Goal: Information Seeking & Learning: Learn about a topic

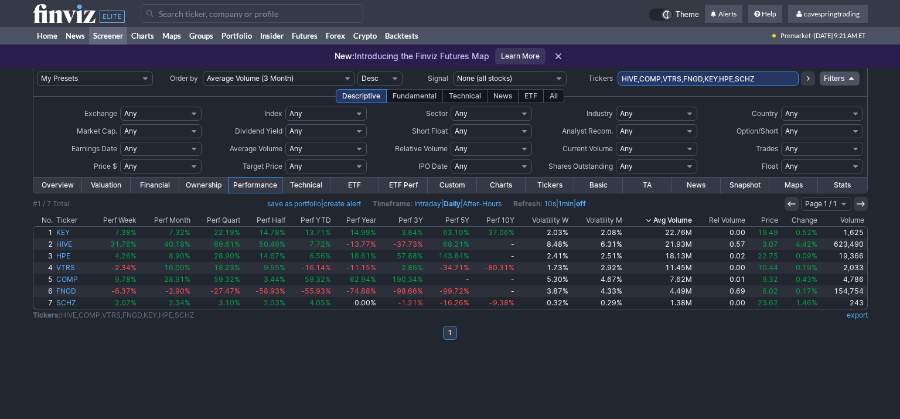
click at [704, 79] on input "HIVE,COMP,VTRS,FNGD,KEY,HPE,SCHZ" at bounding box center [707, 78] width 181 height 14
paste input "F,AAL,PFE,SOFI,WBD,[PERSON_NAME],AGNC,JBLU,ACHR,CLSK,HPE,HBAN,HL,RXRX,CDE,LYFT,…"
type input "F,AAL,PFE,SOFI,WBD,[PERSON_NAME],AGNC,JBLU,ACHR,CLSK,HPE,HBAN,HL,RXRX,CDE,LYFT,…"
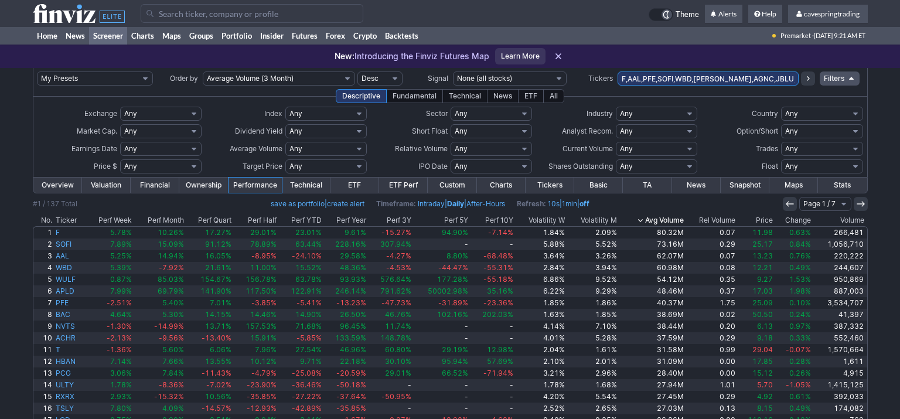
click at [771, 221] on th "Price" at bounding box center [755, 220] width 37 height 12
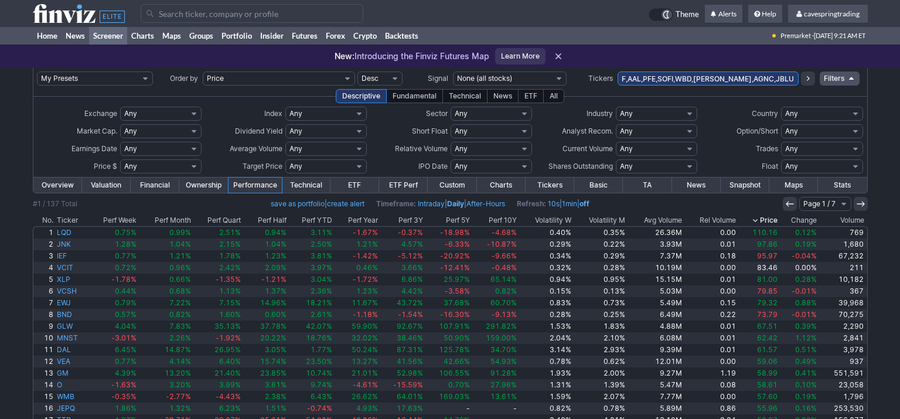
click at [862, 208] on icon at bounding box center [860, 203] width 9 height 9
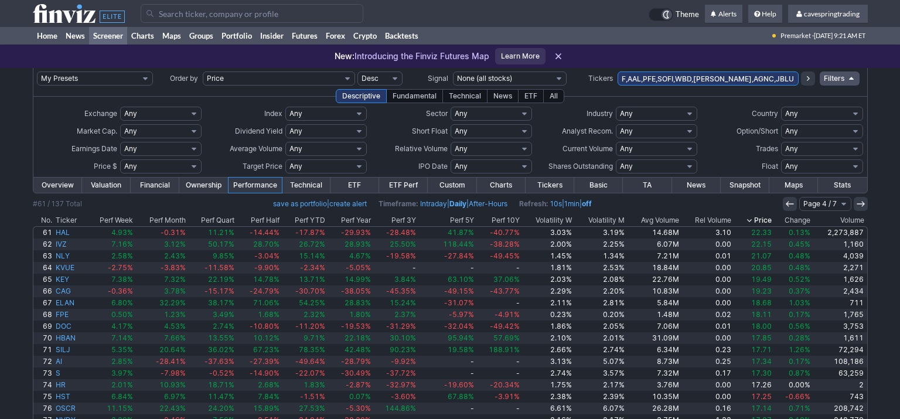
click at [862, 208] on icon at bounding box center [860, 203] width 9 height 9
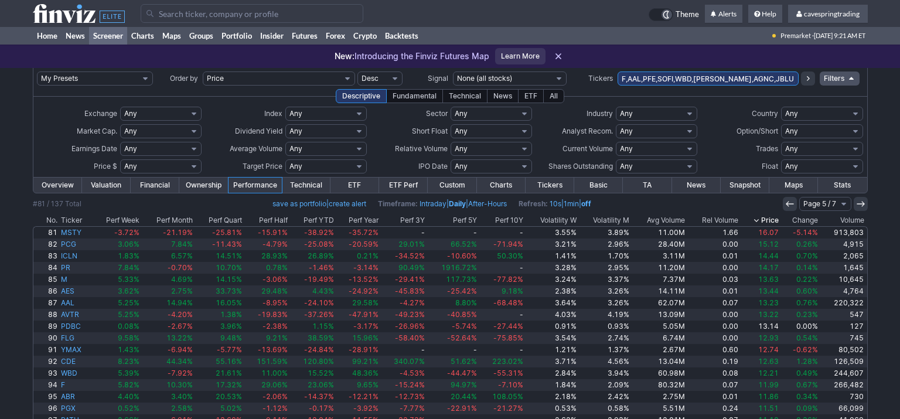
scroll to position [86, 0]
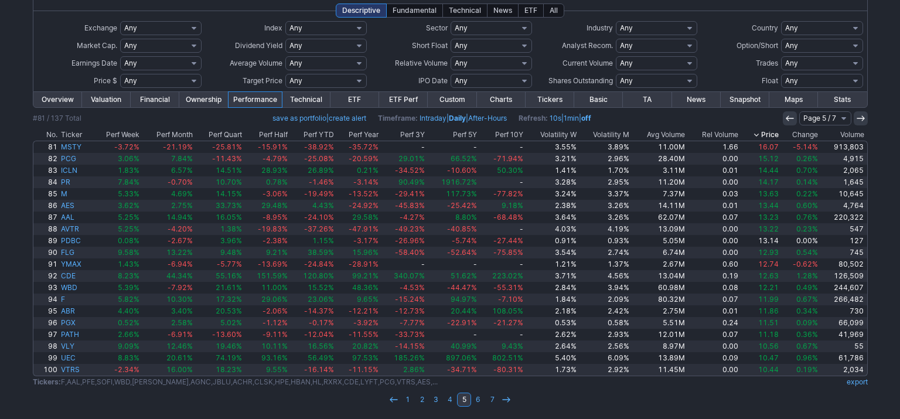
click at [861, 118] on icon at bounding box center [860, 118] width 9 height 9
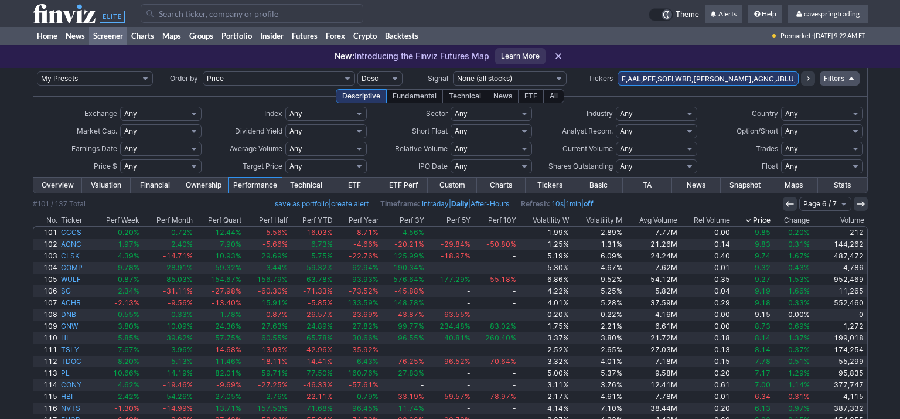
click at [285, 142] on select "Any Under 50K Under 100K Under 500K Under 750K Under 1M Over 50K Over 100K Over…" at bounding box center [325, 149] width 81 height 14
click option "Custom" at bounding box center [0, 0] width 0 height 0
click at [298, 143] on input "text" at bounding box center [296, 149] width 23 height 14
type input "5000"
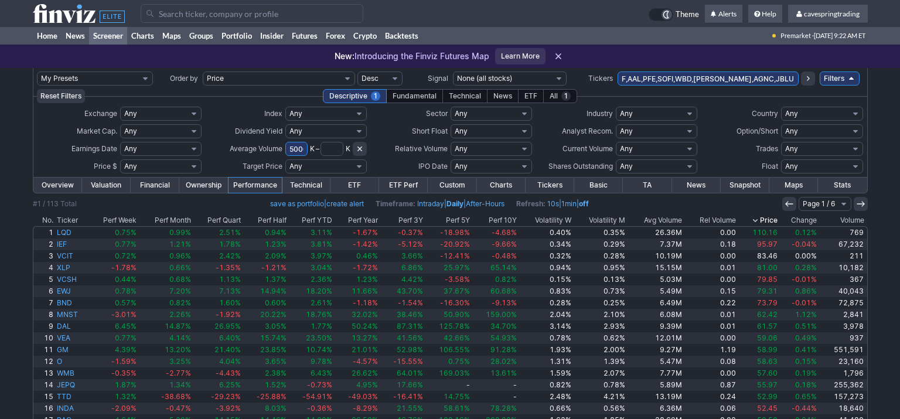
scroll to position [86, 0]
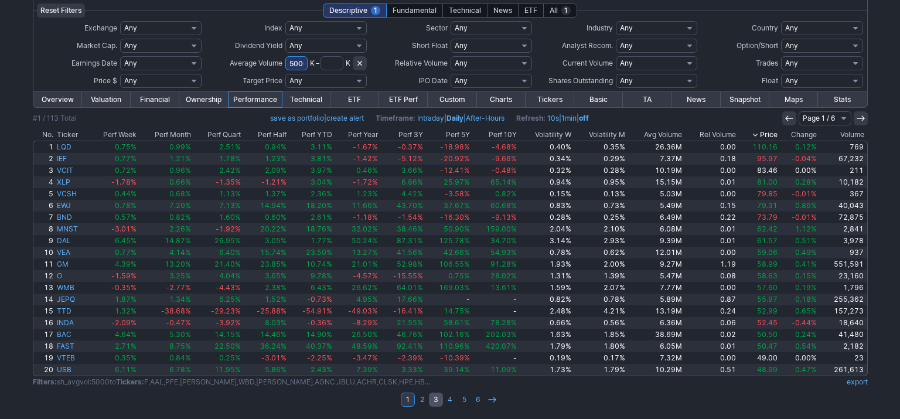
click at [432, 401] on link "3" at bounding box center [436, 400] width 14 height 14
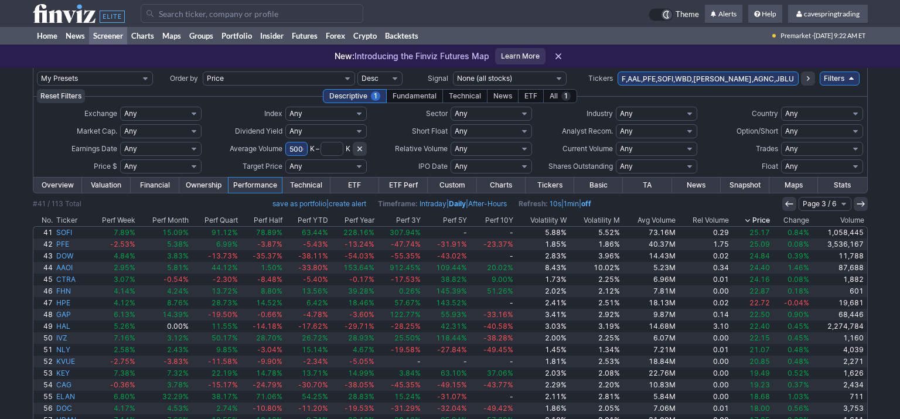
scroll to position [86, 0]
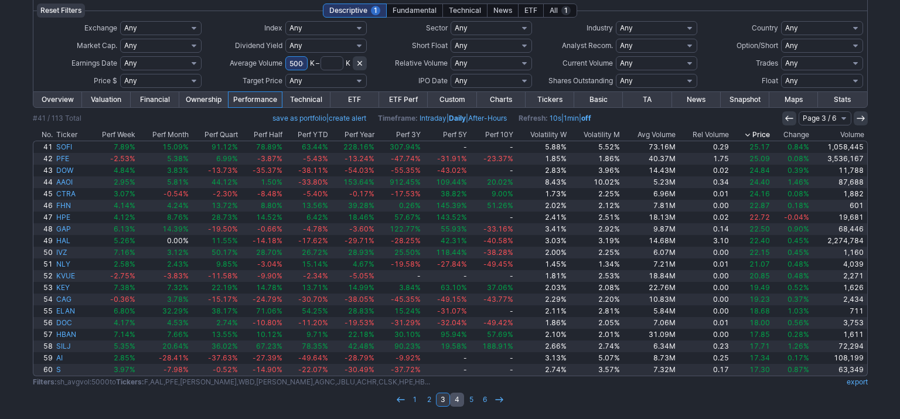
click at [456, 398] on link "4" at bounding box center [457, 400] width 14 height 14
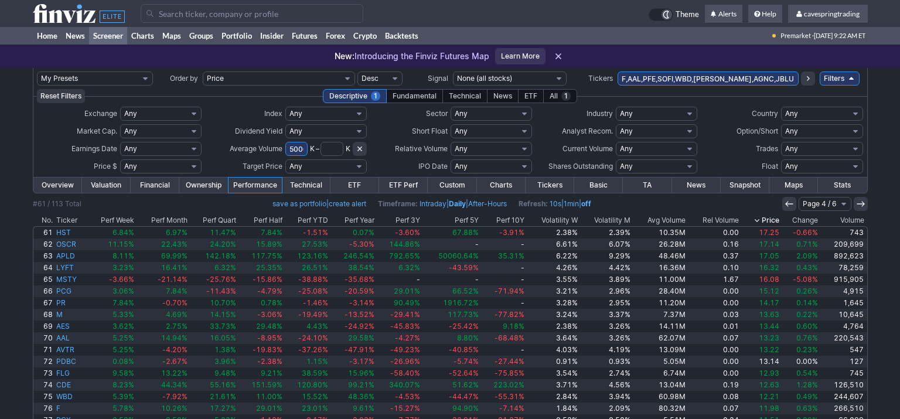
scroll to position [86, 0]
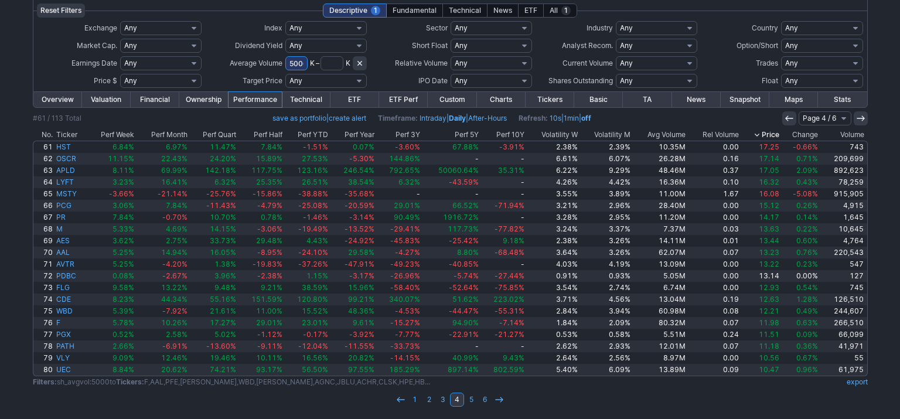
click at [474, 408] on td at bounding box center [450, 414] width 835 height 12
click at [473, 402] on link "5" at bounding box center [471, 400] width 14 height 14
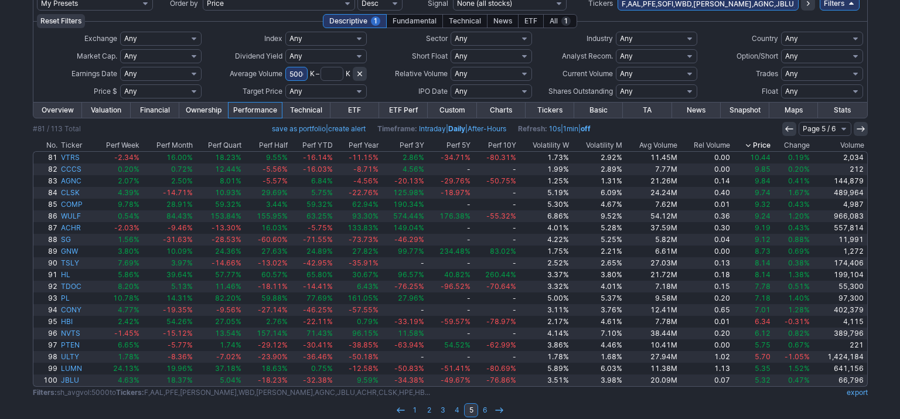
scroll to position [86, 0]
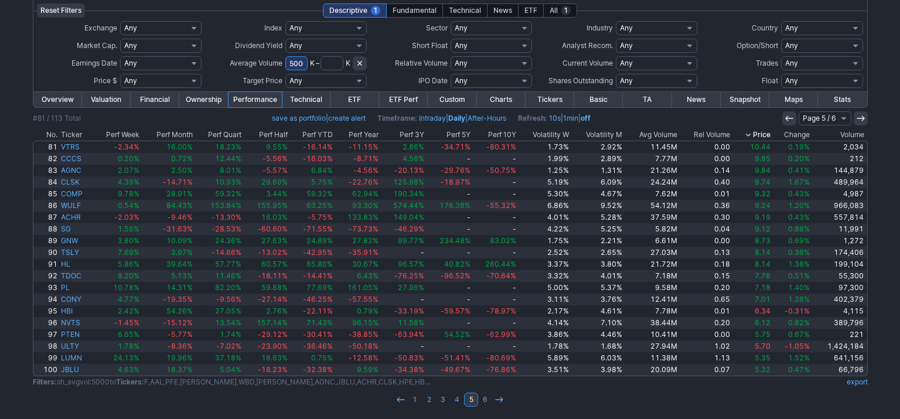
click at [646, 129] on th "Avg Volume" at bounding box center [651, 135] width 55 height 12
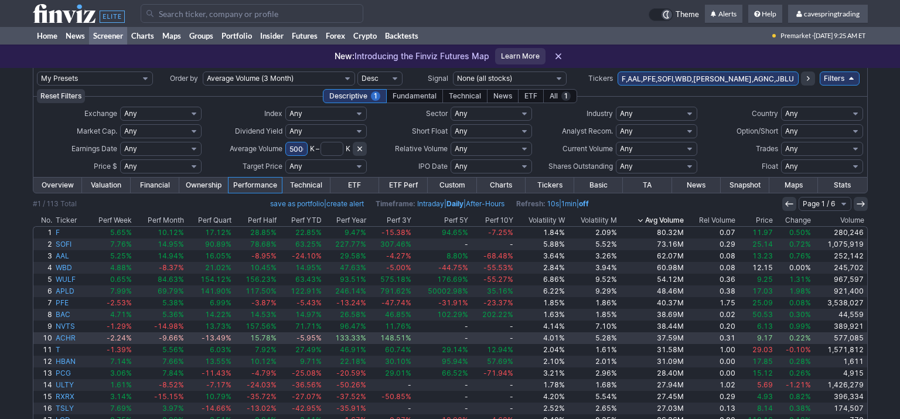
scroll to position [86, 0]
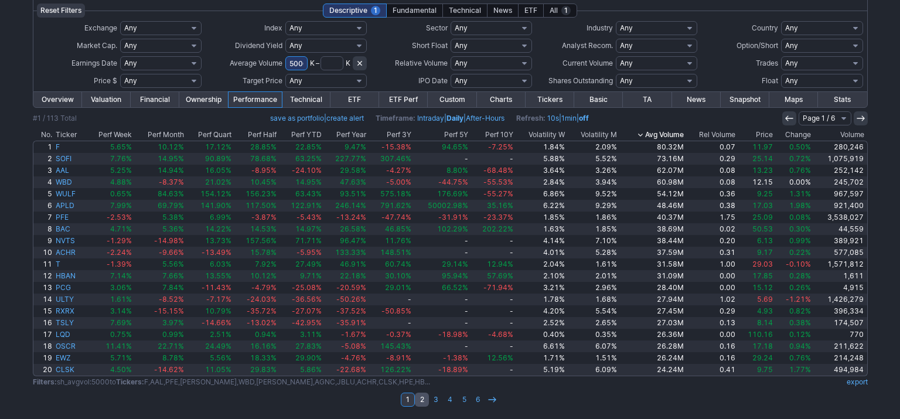
click at [421, 396] on link "2" at bounding box center [422, 400] width 14 height 14
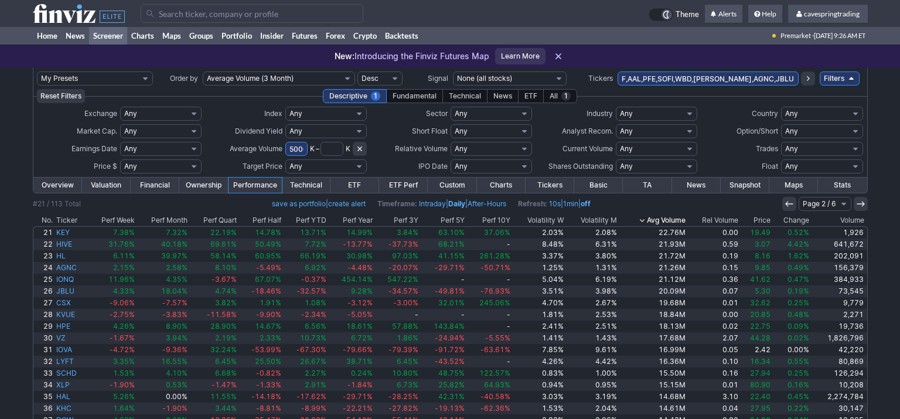
scroll to position [86, 0]
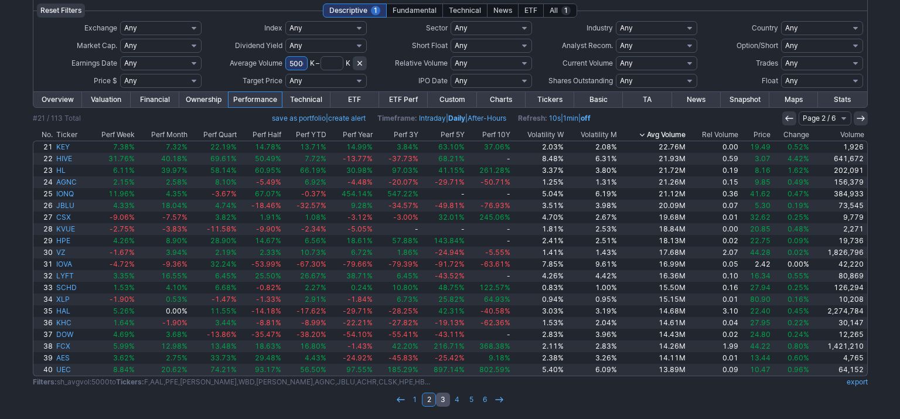
click at [439, 398] on link "3" at bounding box center [443, 400] width 14 height 14
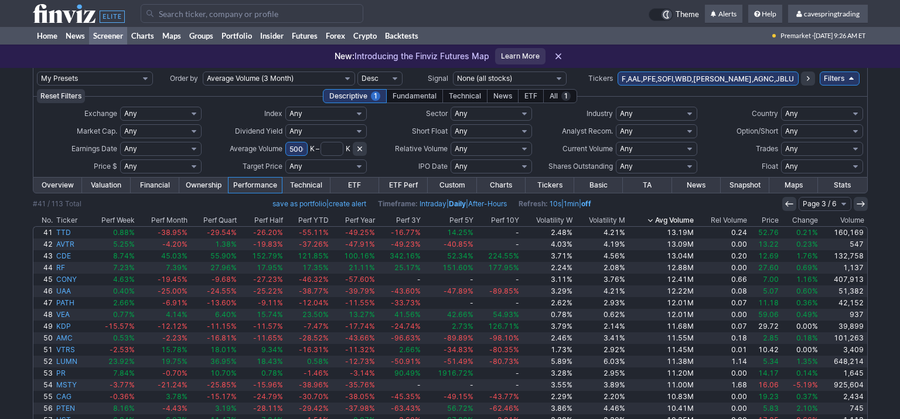
scroll to position [86, 0]
